Goal: Navigation & Orientation: Find specific page/section

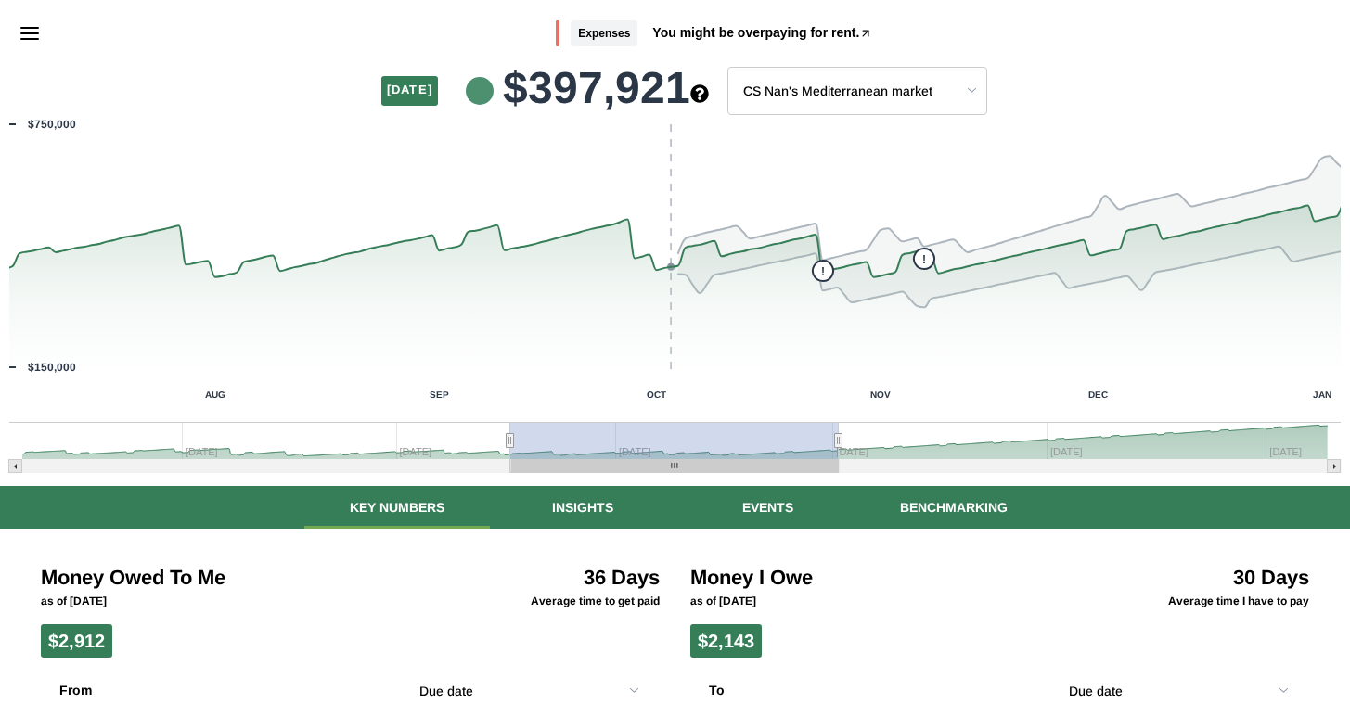
click at [20, 30] on icon "Menu" at bounding box center [30, 33] width 22 height 22
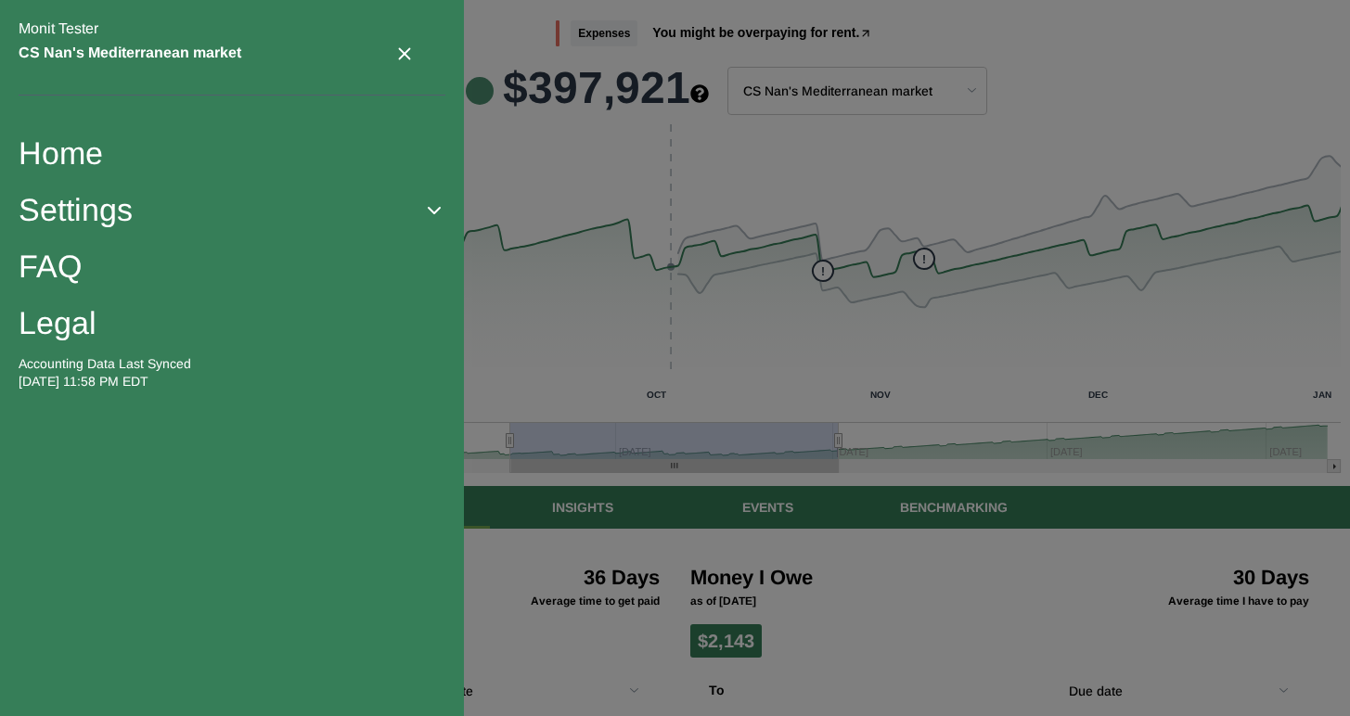
click at [105, 195] on button "Settings" at bounding box center [232, 210] width 427 height 38
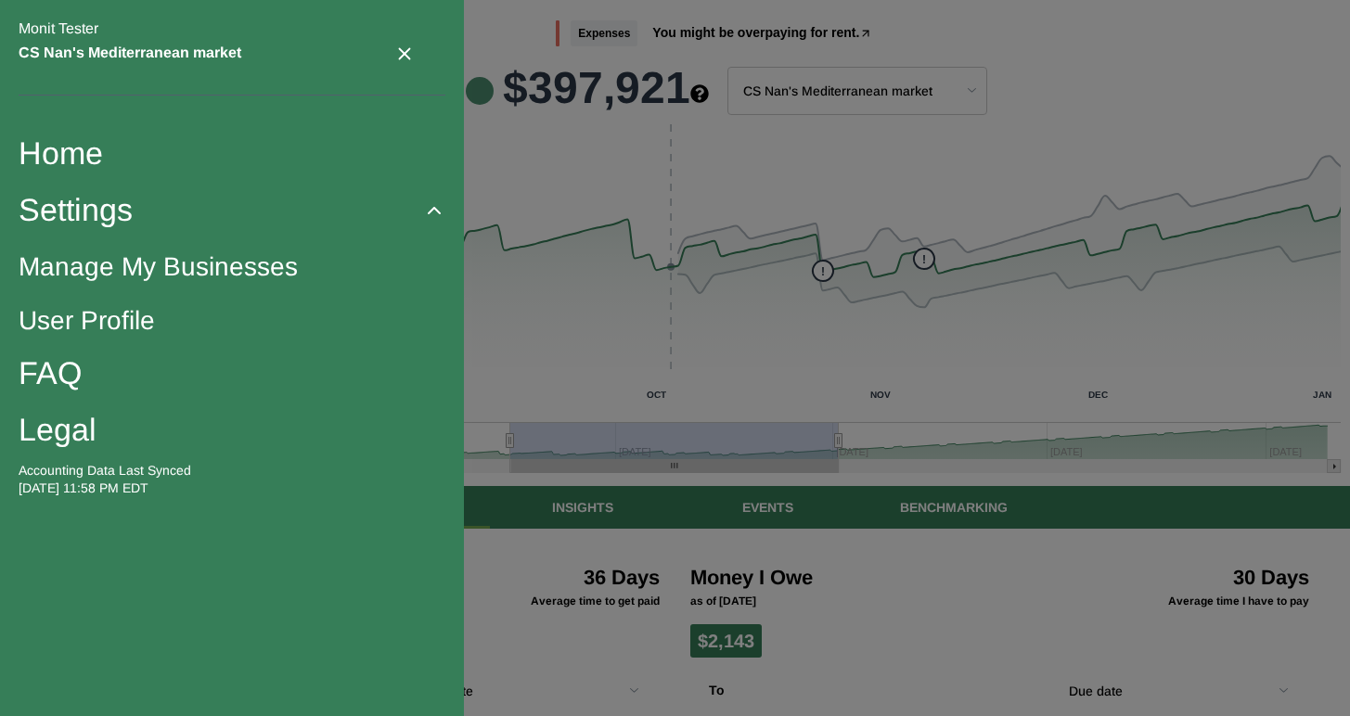
click at [56, 430] on link "Legal" at bounding box center [232, 430] width 427 height 38
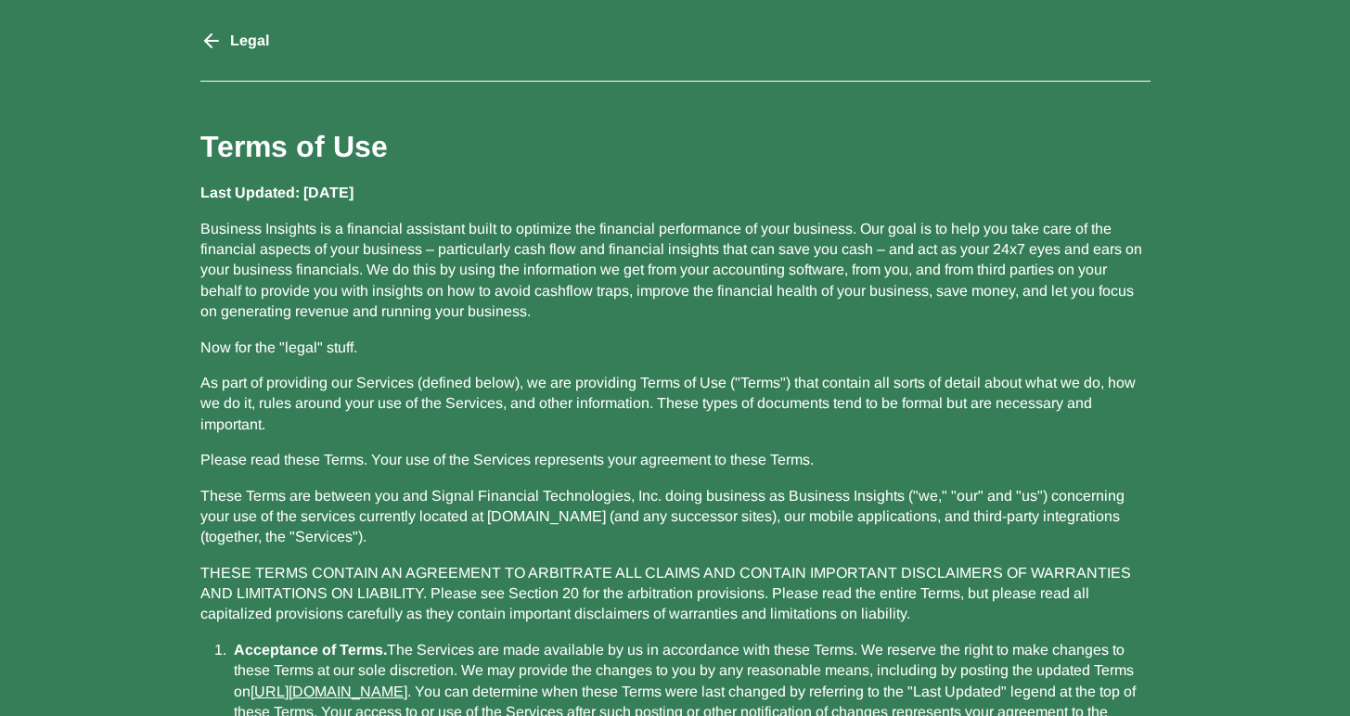
click at [209, 42] on icon "go back" at bounding box center [211, 41] width 22 height 22
